Goal: Task Accomplishment & Management: Use online tool/utility

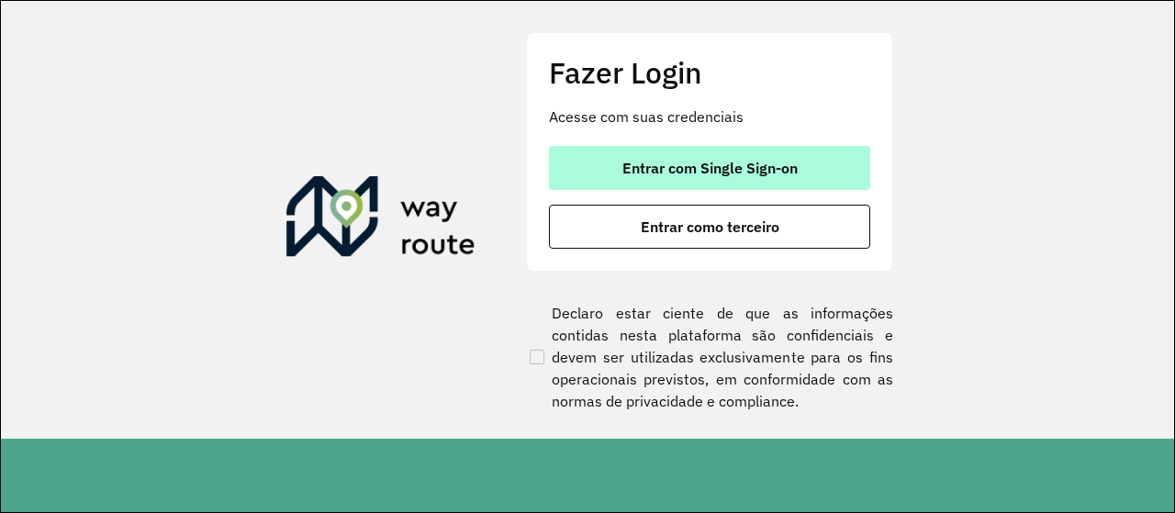
click at [696, 161] on span "Entrar com Single Sign-on" at bounding box center [709, 168] width 175 height 15
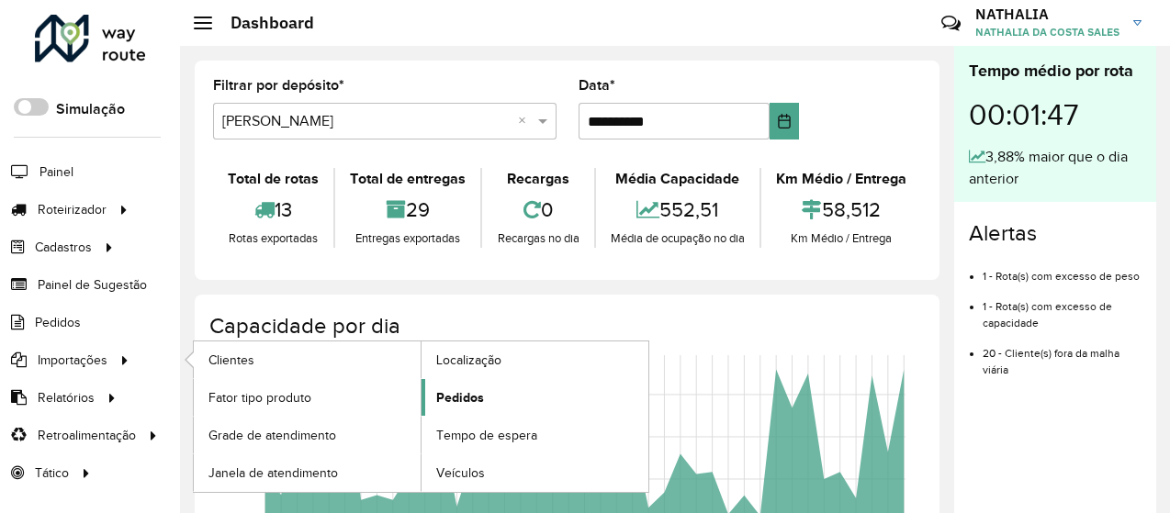
click at [433, 390] on link "Pedidos" at bounding box center [534, 397] width 227 height 37
